Goal: Navigation & Orientation: Understand site structure

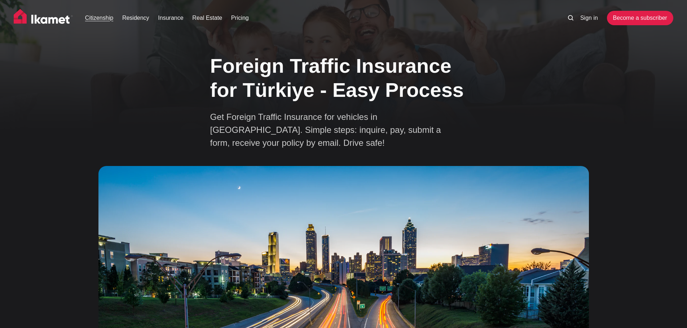
click at [98, 19] on link "Citizenship" at bounding box center [99, 18] width 28 height 9
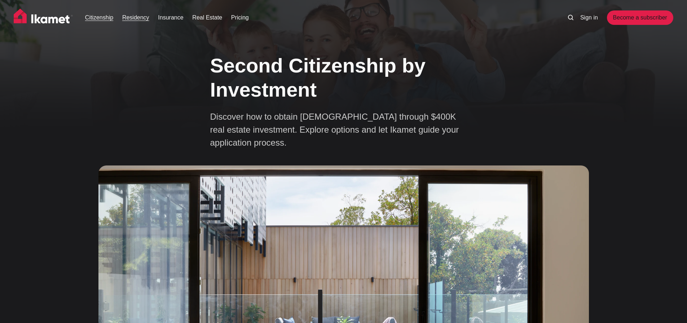
click at [132, 16] on link "Residency" at bounding box center [135, 17] width 27 height 9
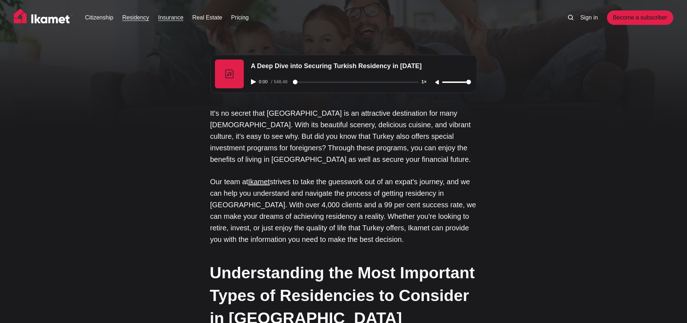
click at [164, 18] on link "Insurance" at bounding box center [170, 17] width 25 height 9
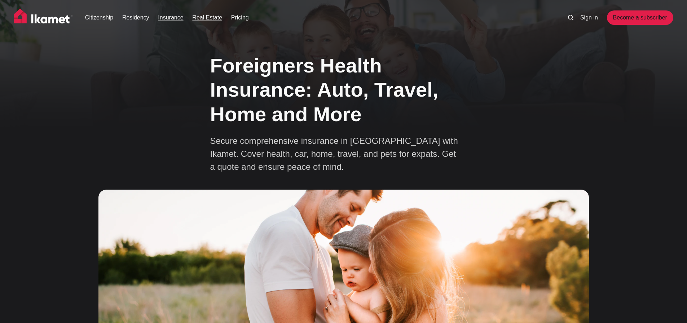
click at [199, 18] on link "Real Estate" at bounding box center [207, 17] width 30 height 9
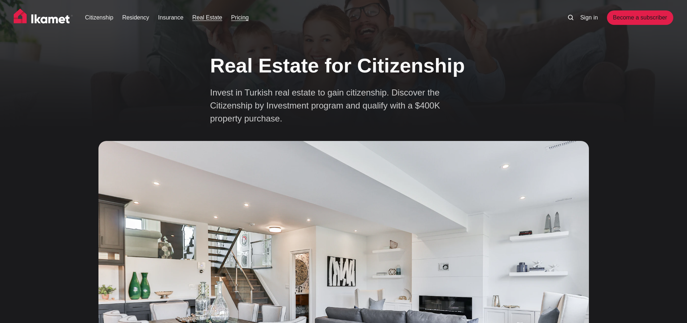
click at [246, 19] on link "Pricing" at bounding box center [240, 17] width 18 height 9
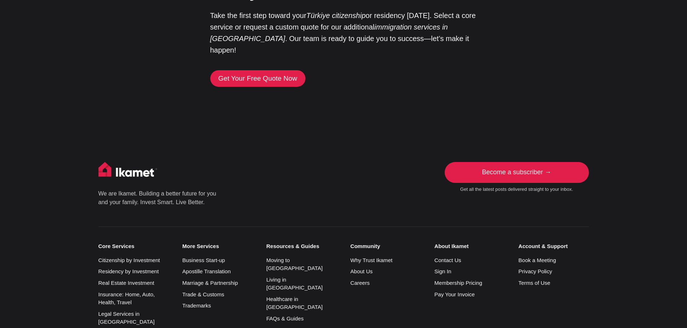
scroll to position [1755, 0]
